Goal: Find specific page/section: Find specific page/section

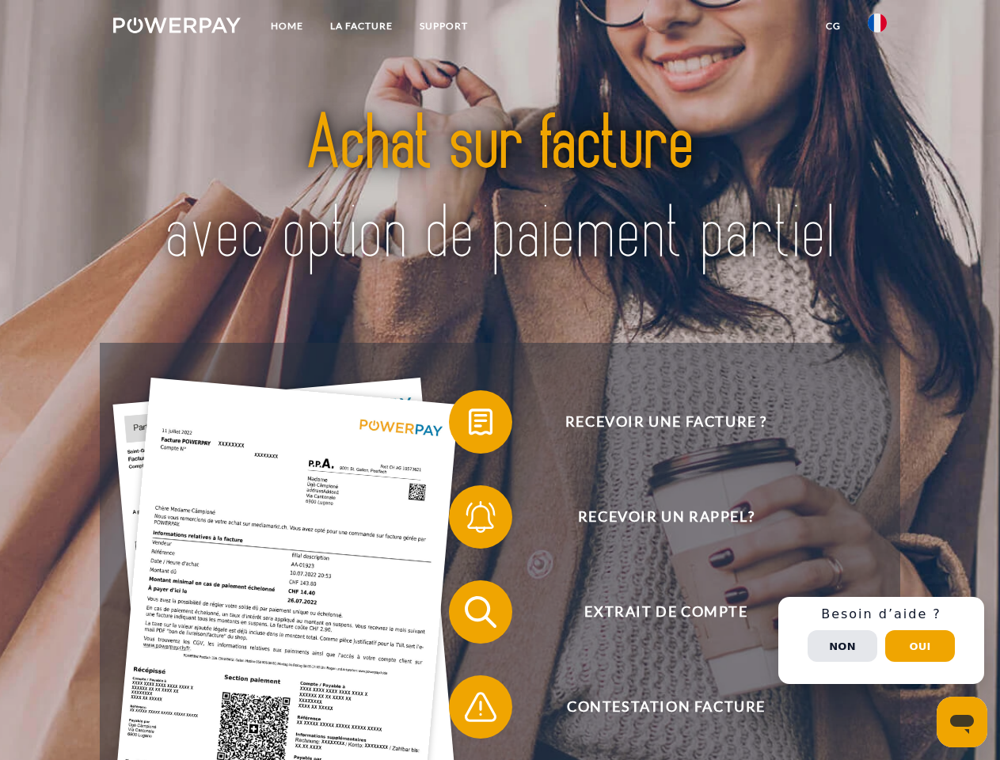
click at [177, 28] on img at bounding box center [176, 25] width 127 height 16
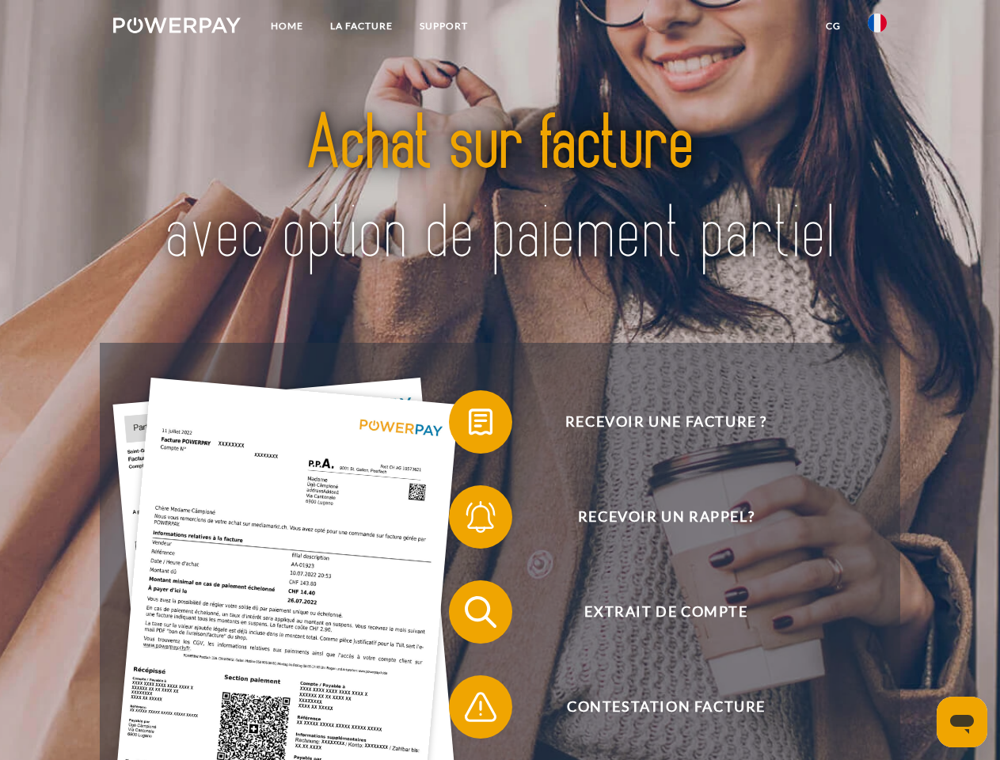
click at [877, 28] on img at bounding box center [877, 22] width 19 height 19
click at [833, 26] on link "CG" at bounding box center [833, 26] width 42 height 28
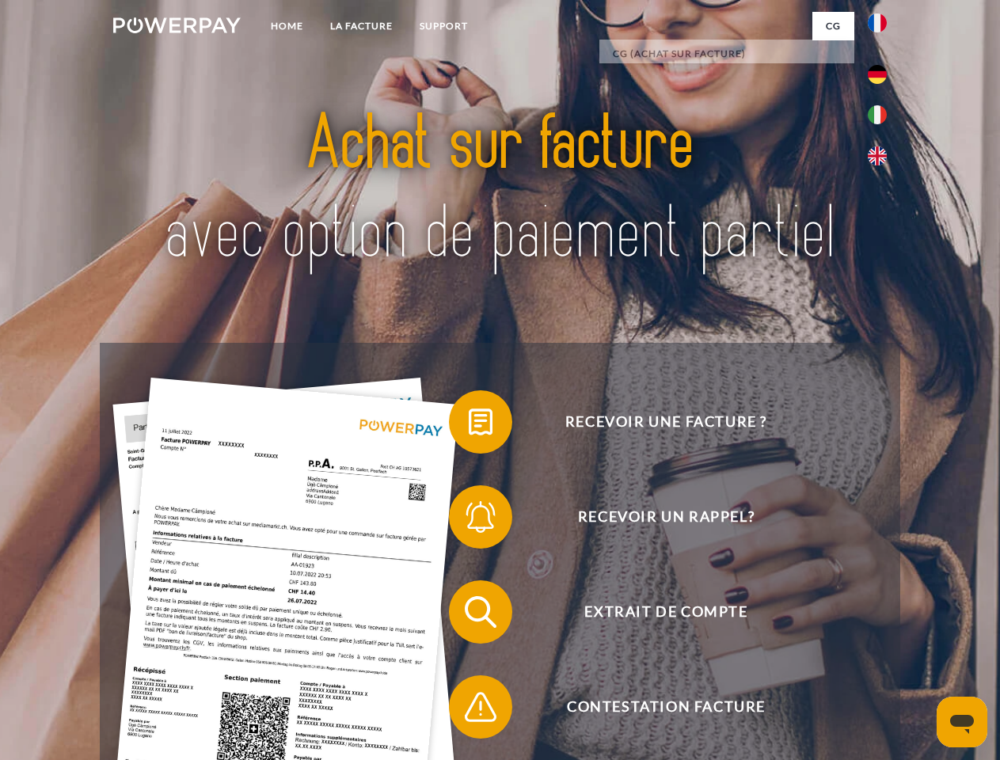
click at [469, 425] on span at bounding box center [456, 421] width 79 height 79
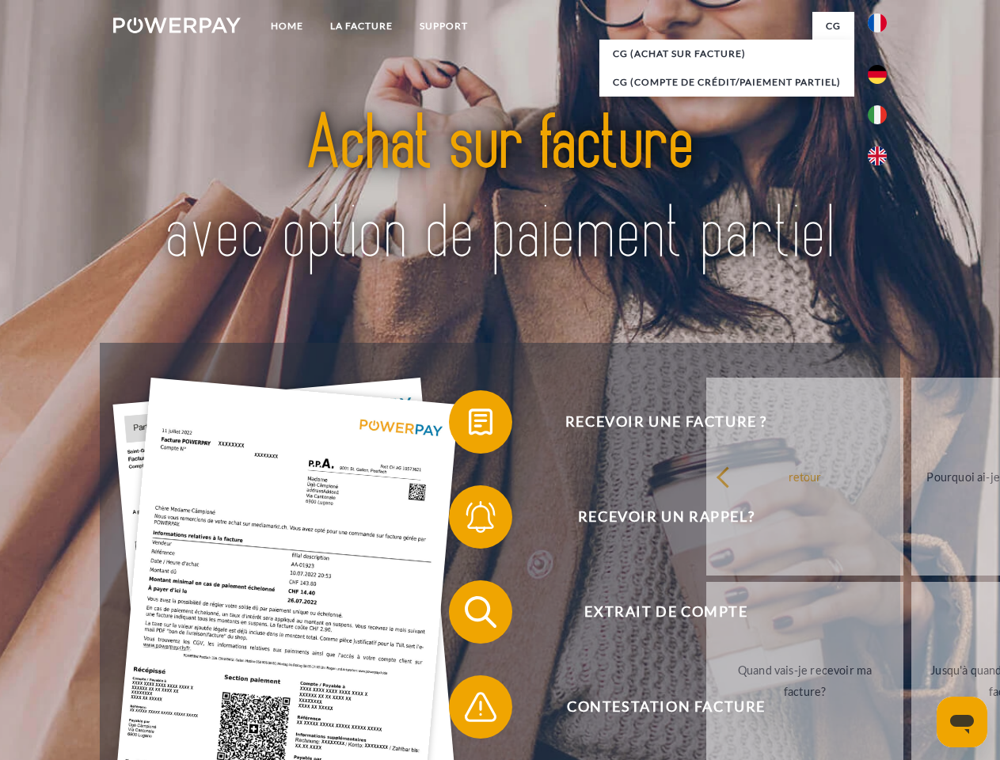
click at [706, 520] on link "retour" at bounding box center [804, 477] width 197 height 198
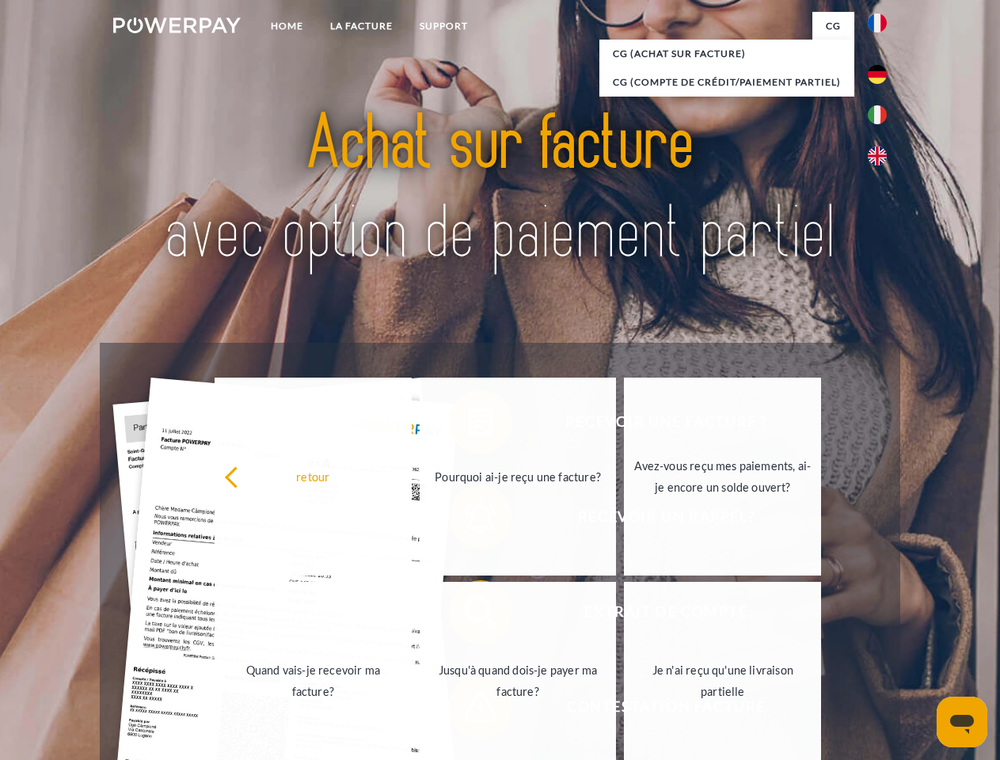
click at [469, 615] on span at bounding box center [456, 611] width 79 height 79
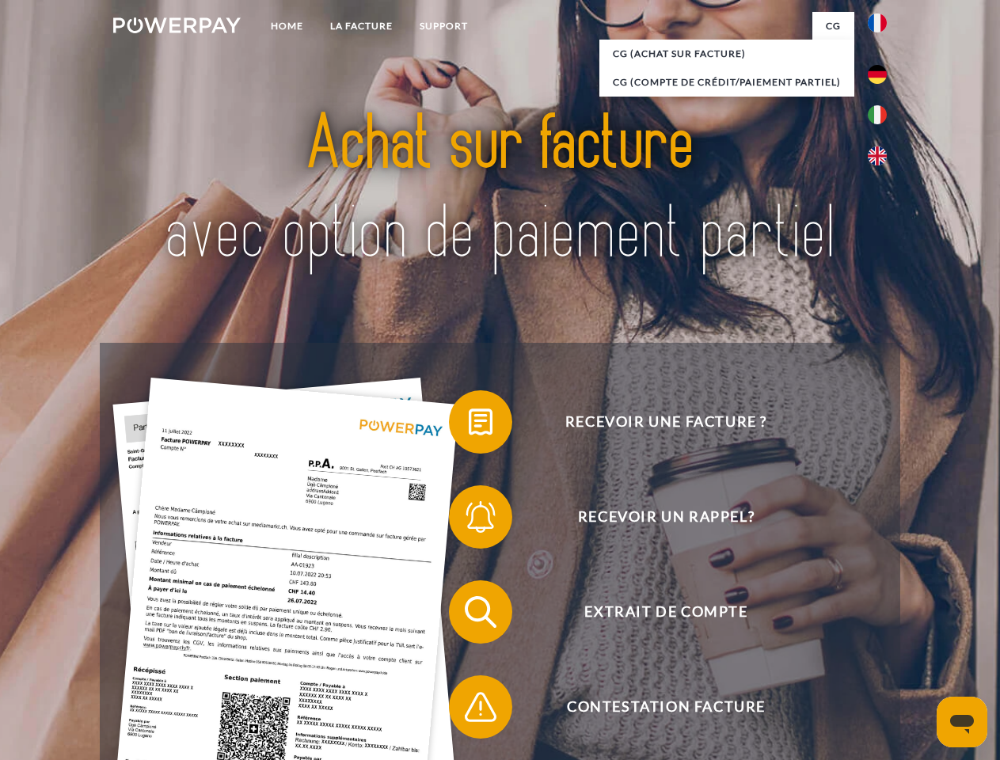
click at [469, 710] on span at bounding box center [456, 706] width 79 height 79
click at [881, 640] on div "Recevoir une facture ? Recevoir un rappel? Extrait de compte retour" at bounding box center [500, 659] width 800 height 633
click at [842, 644] on span "Extrait de compte" at bounding box center [666, 611] width 388 height 63
click at [920, 646] on header "Home LA FACTURE Support" at bounding box center [500, 546] width 1000 height 1093
